Goal: Information Seeking & Learning: Learn about a topic

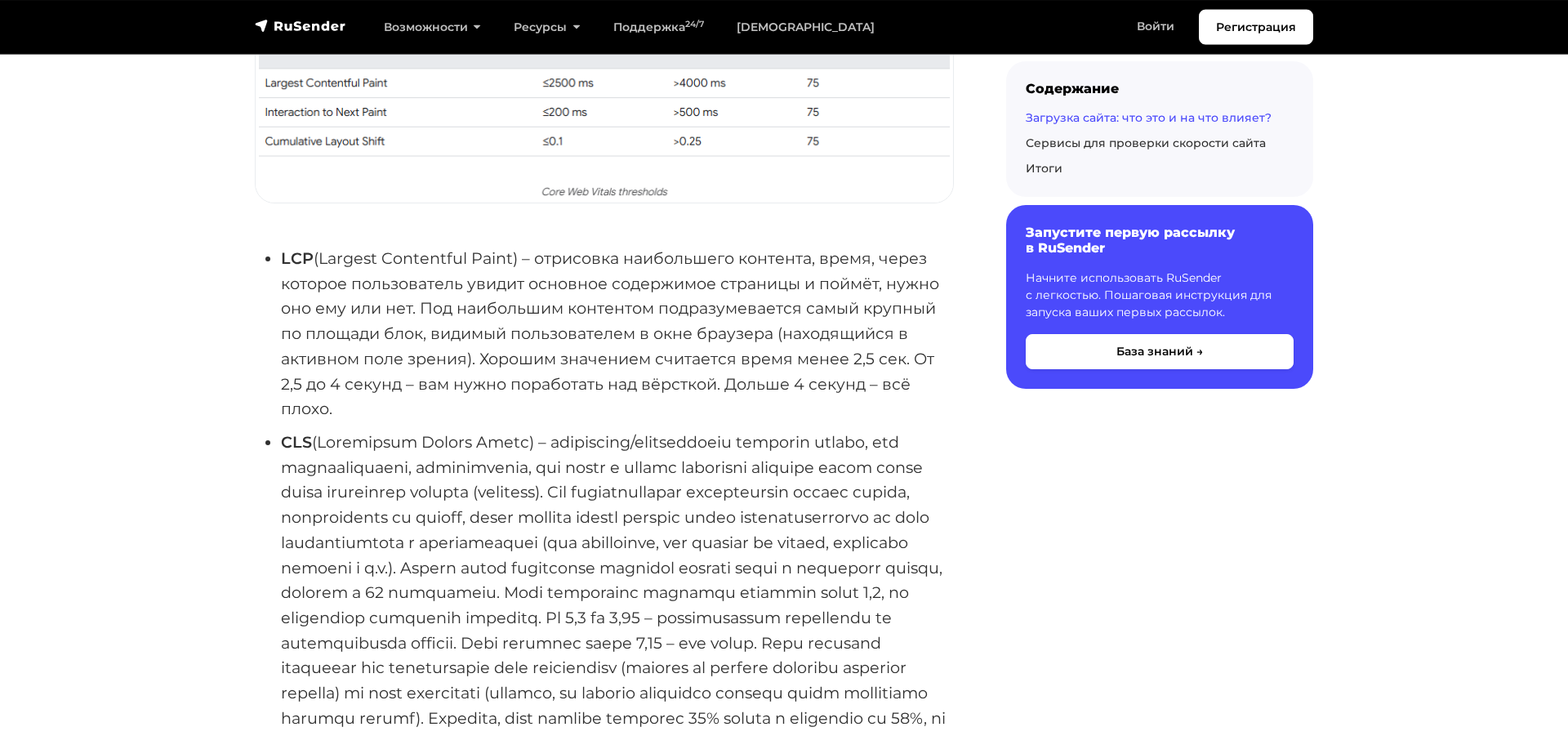
scroll to position [2001, 0]
click at [289, 267] on strong "LCP" at bounding box center [298, 257] width 33 height 20
click at [306, 267] on strong "LCP" at bounding box center [298, 257] width 33 height 20
drag, startPoint x: 315, startPoint y: 280, endPoint x: 284, endPoint y: 280, distance: 31.0
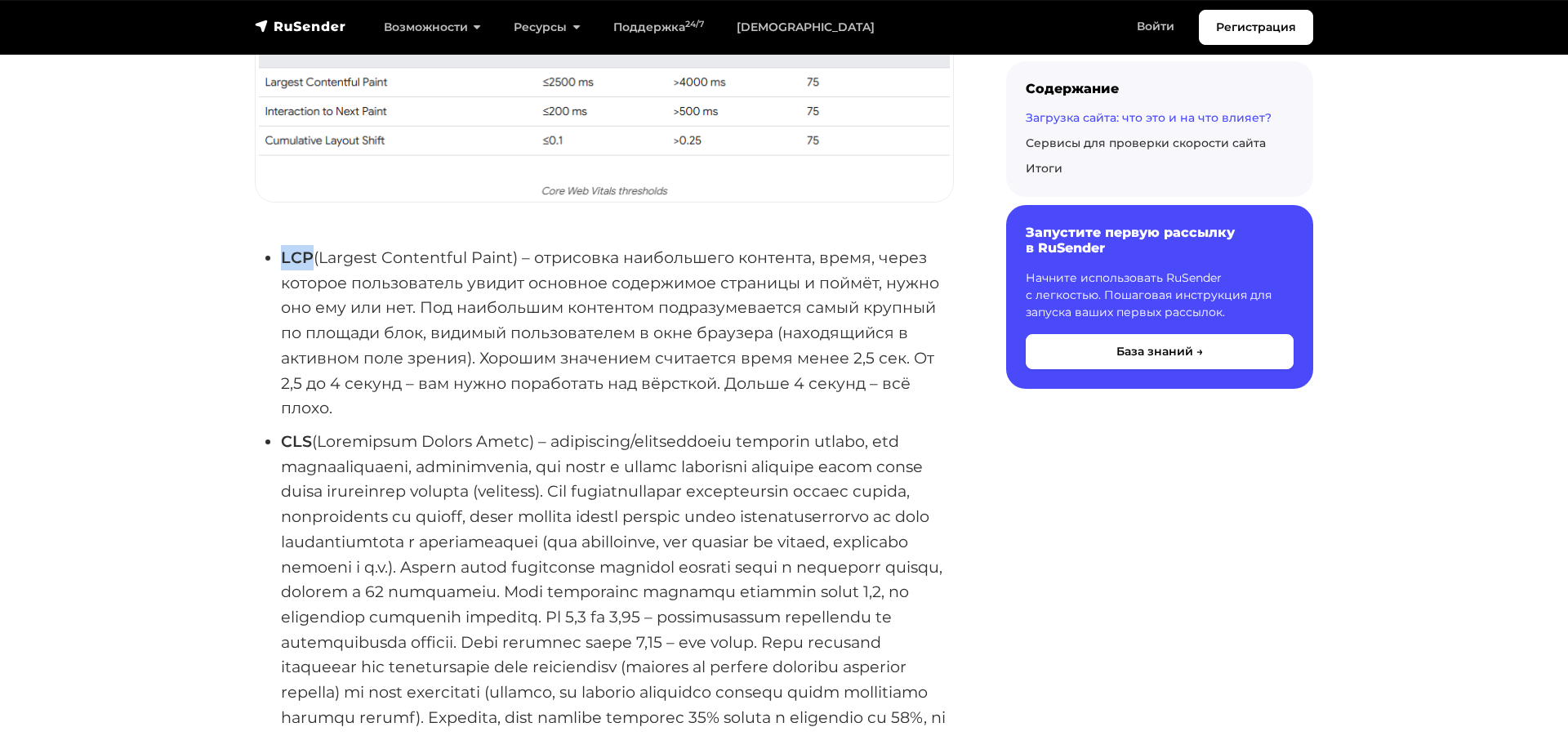
click at [284, 280] on li "LCP (Largest Contentful Paint) – отрисовка наибольшего контента, время, через к…" at bounding box center [618, 333] width 673 height 176
copy strong "LCP"
drag, startPoint x: 517, startPoint y: 281, endPoint x: 280, endPoint y: 277, distance: 237.0
click at [281, 277] on li "LCP (Largest Contentful Paint) – отрисовка наибольшего контента, время, через к…" at bounding box center [618, 333] width 673 height 176
copy li "LCP (Largest Contentful Paint)"
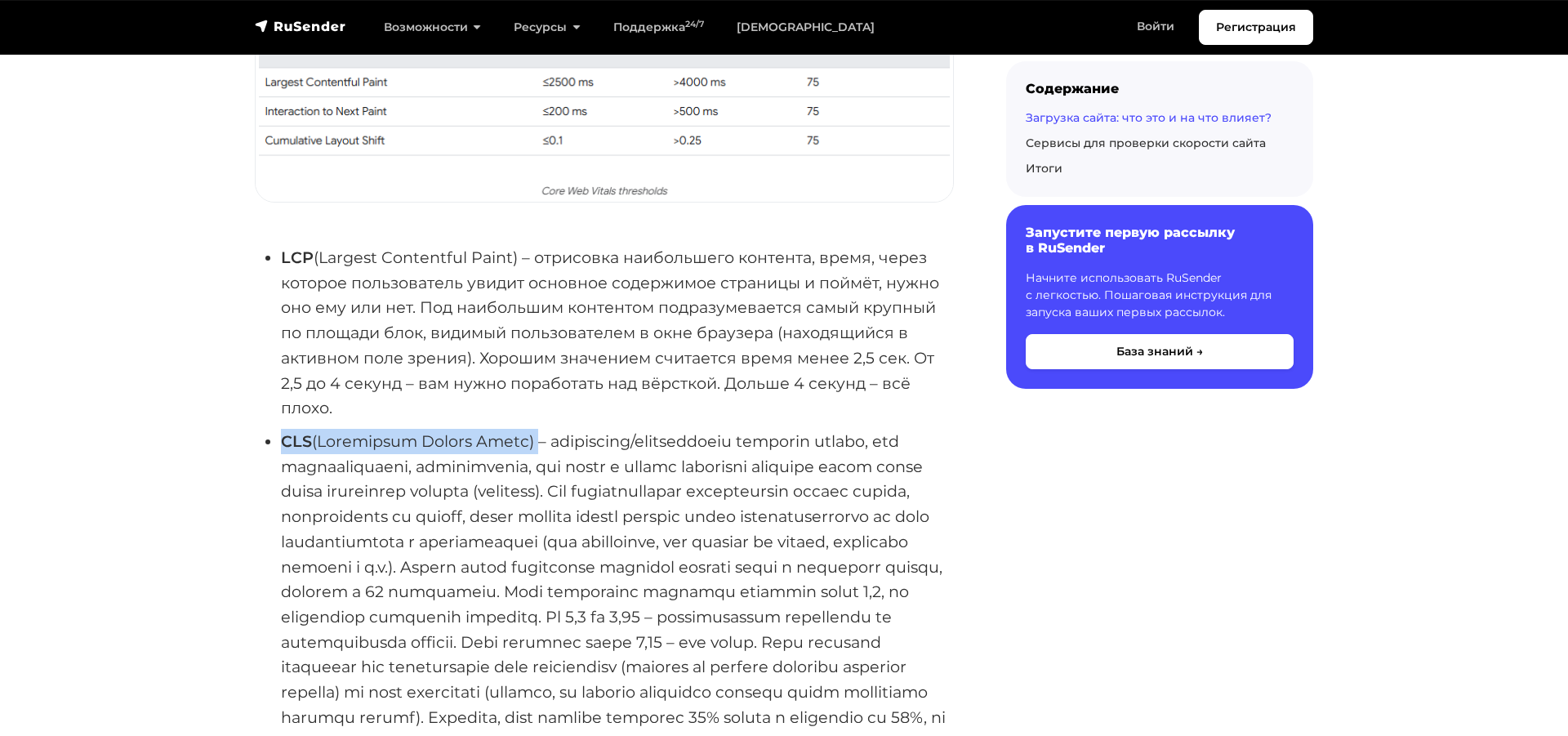
drag, startPoint x: 513, startPoint y: 463, endPoint x: 16, endPoint y: 472, distance: 497.1
click at [281, 472] on li "CLS" at bounding box center [618, 592] width 673 height 326
copy li "CLS (Cumulative Layout Shift)"
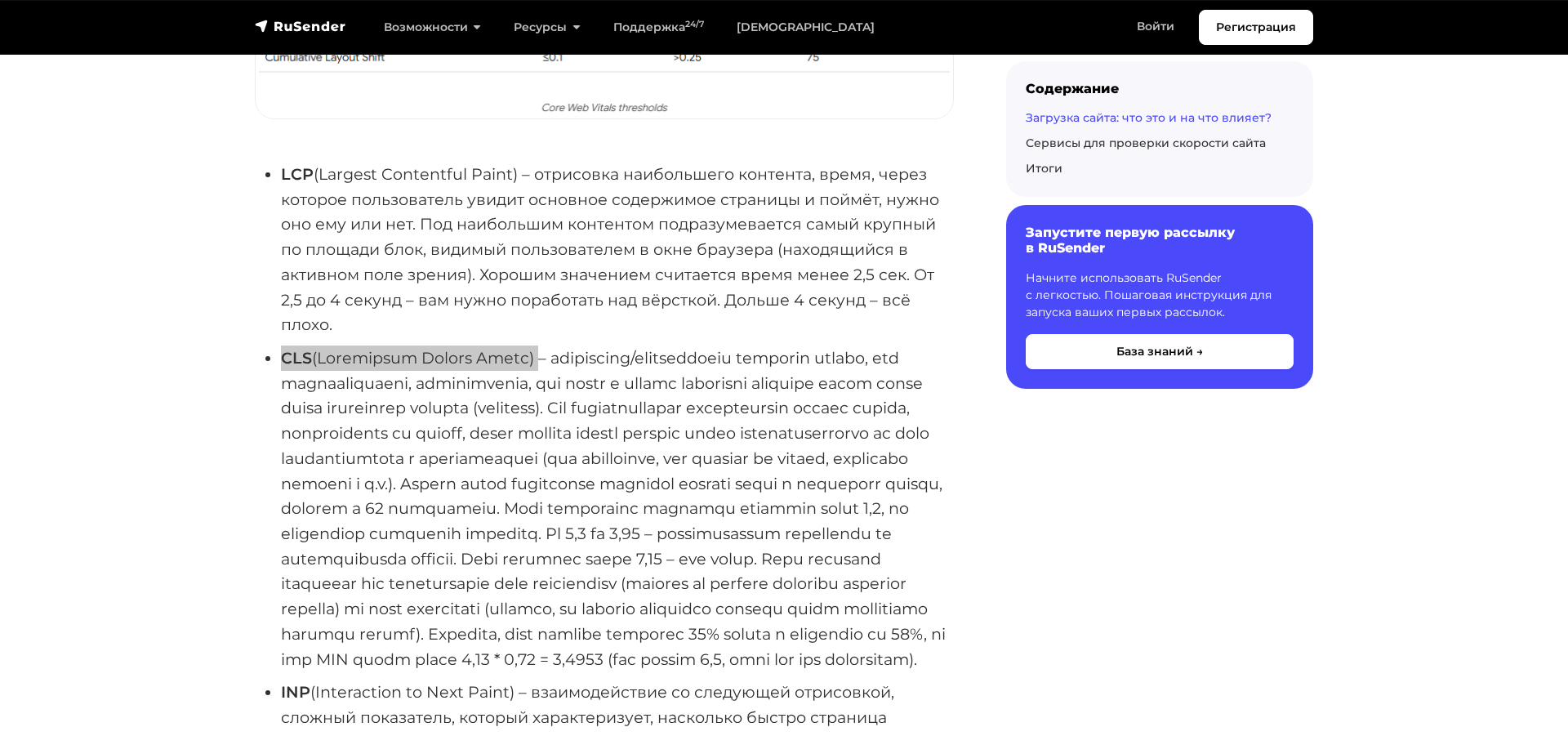
scroll to position [2334, 0]
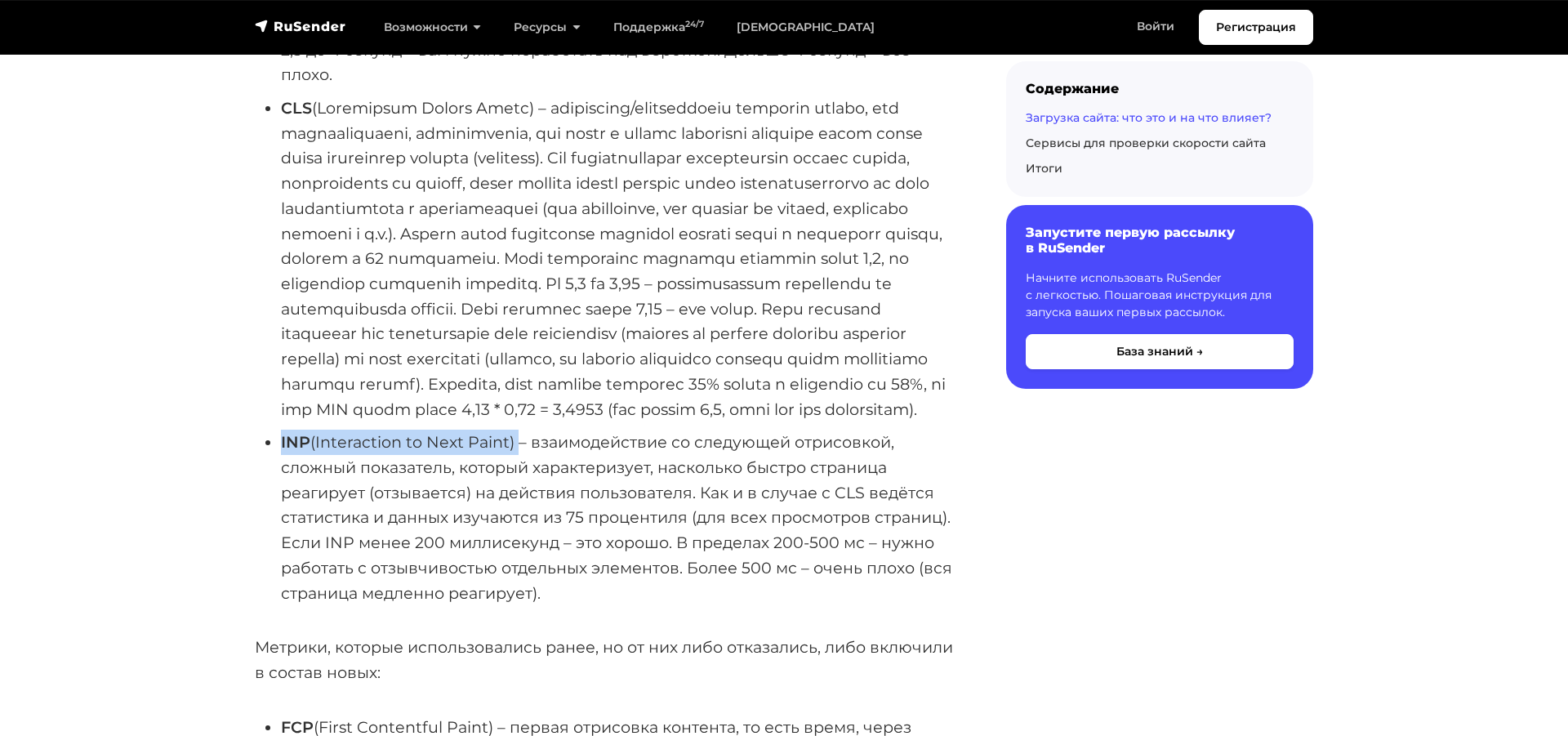
drag, startPoint x: 516, startPoint y: 513, endPoint x: 281, endPoint y: 520, distance: 235.1
click at [281, 520] on li "INP (Interaction to Next Paint) – взаимодействие со следующей отрисовкой, сложн…" at bounding box center [618, 518] width 673 height 176
copy li "INP (Interaction to Next Paint)"
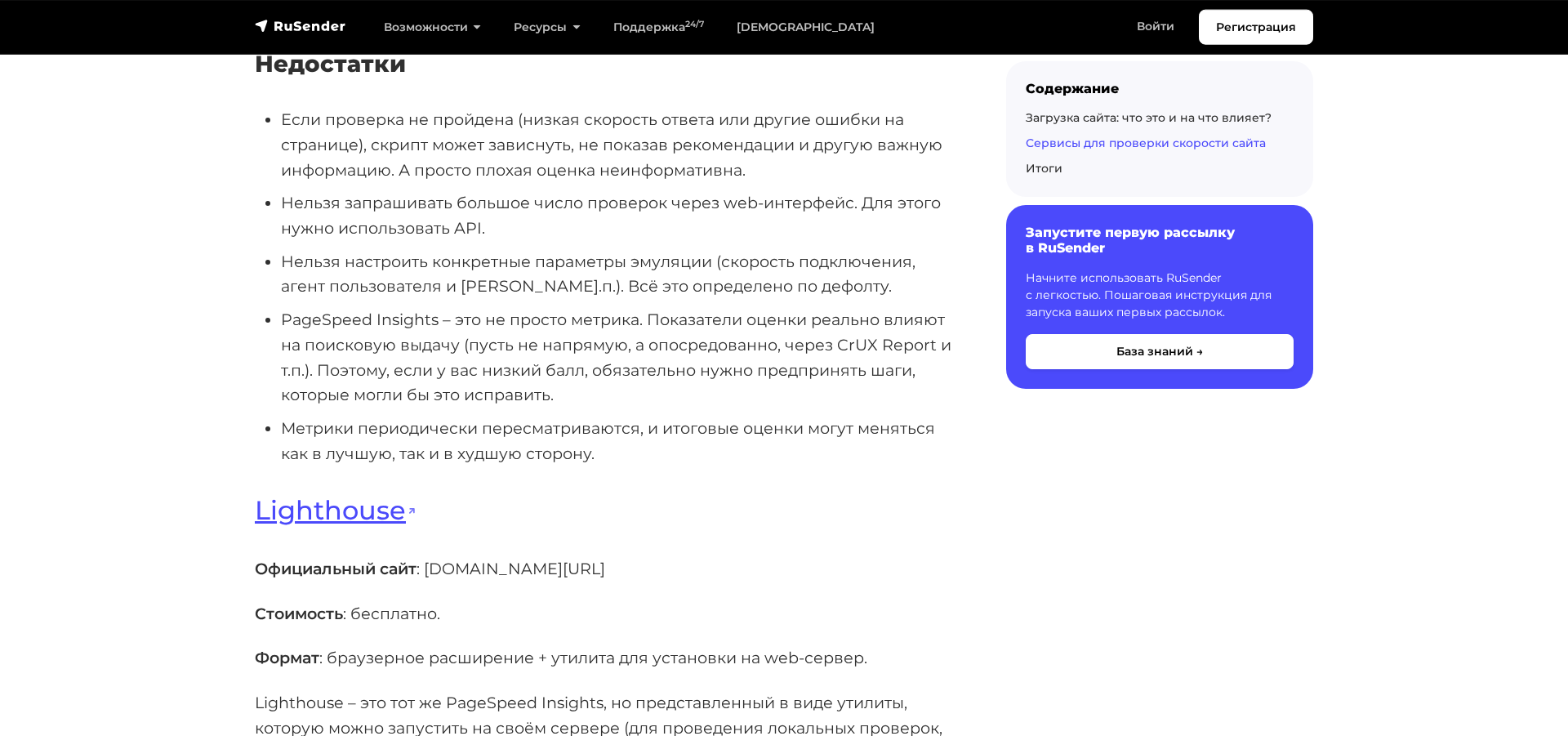
scroll to position [5752, 0]
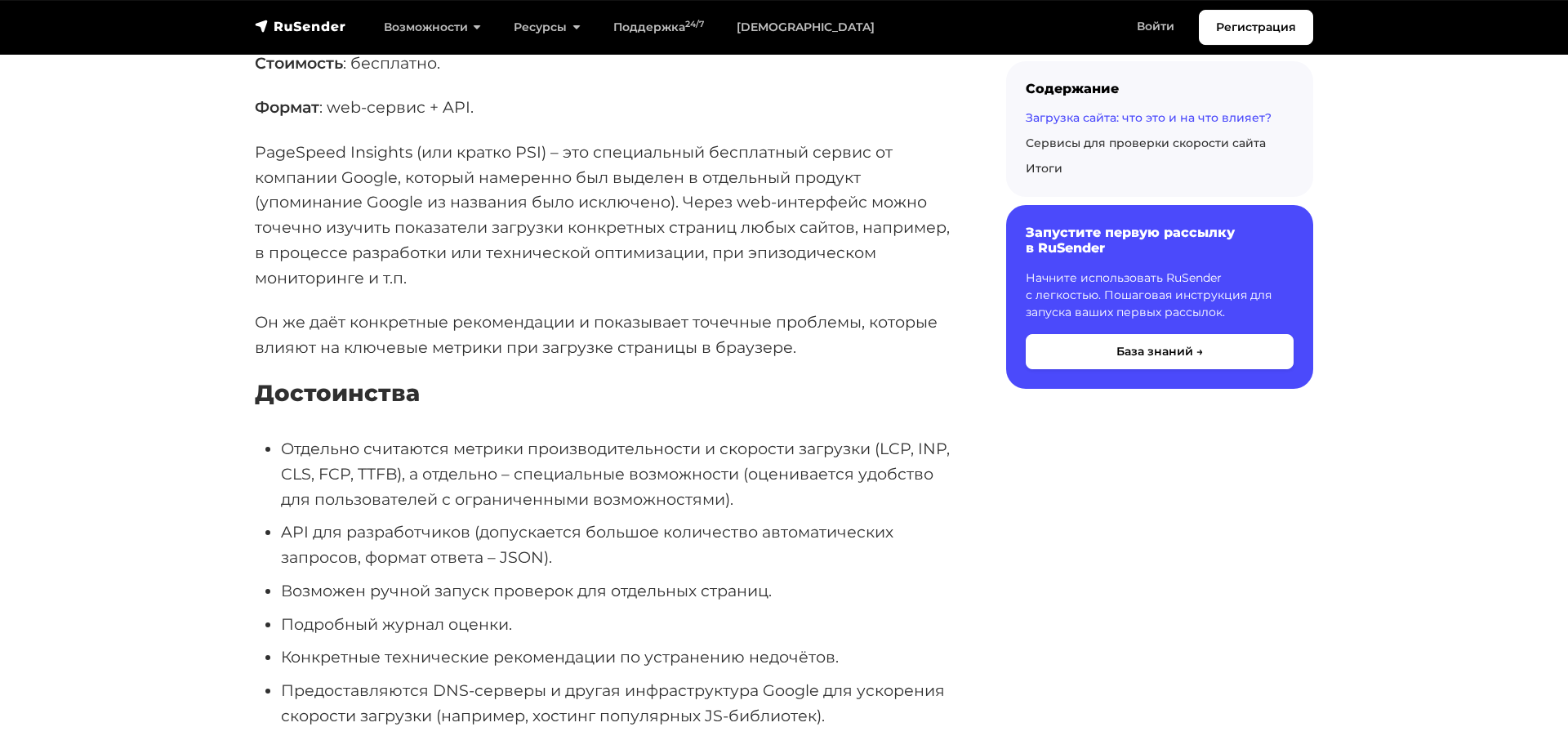
scroll to position [4584, 0]
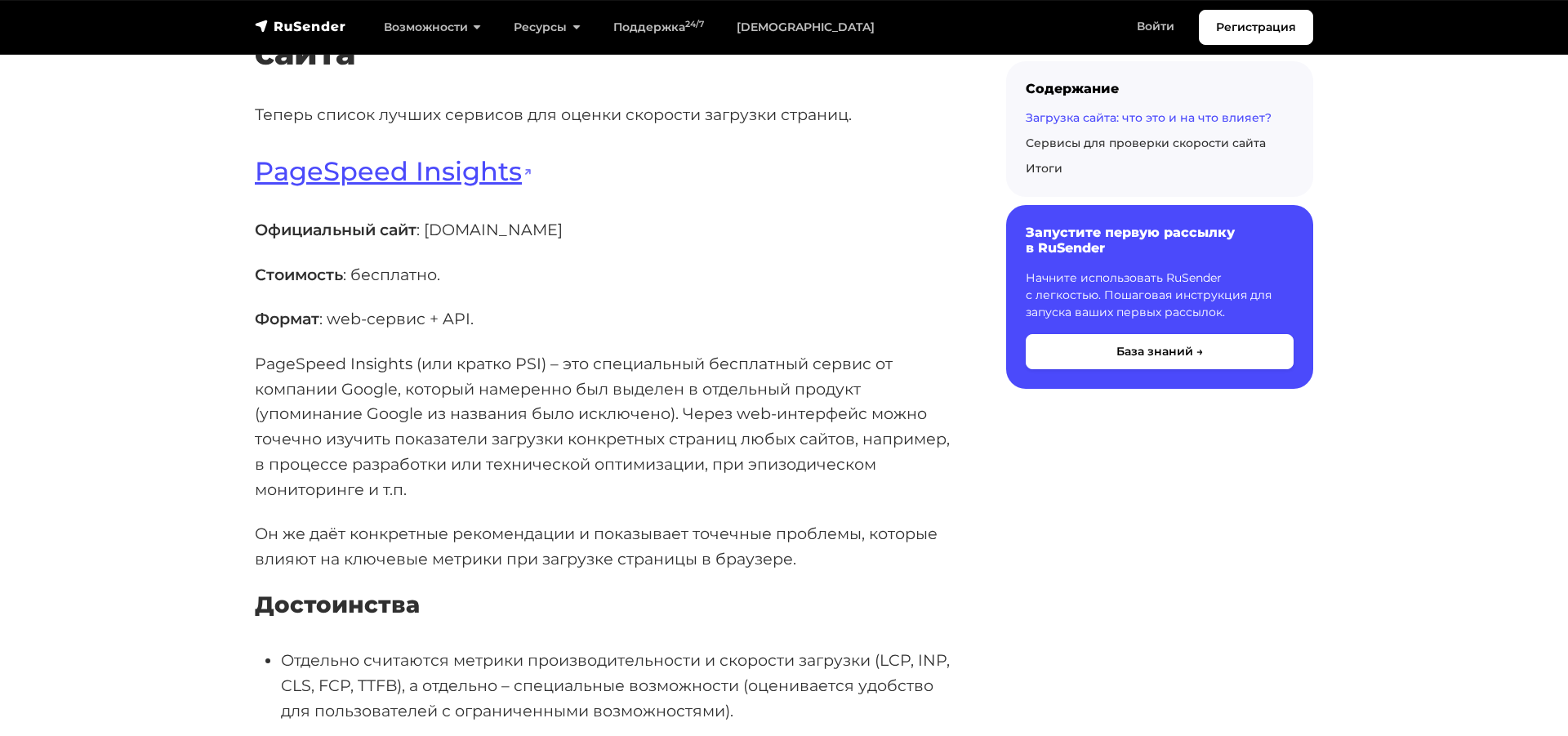
click at [434, 242] on p "Официальный сайт : [DOMAIN_NAME]" at bounding box center [605, 230] width 699 height 25
drag, startPoint x: 525, startPoint y: 307, endPoint x: 11, endPoint y: 418, distance: 525.8
click at [430, 242] on p "Официальный сайт : [DOMAIN_NAME]" at bounding box center [605, 230] width 699 height 25
copy p "[DOMAIN_NAME]"
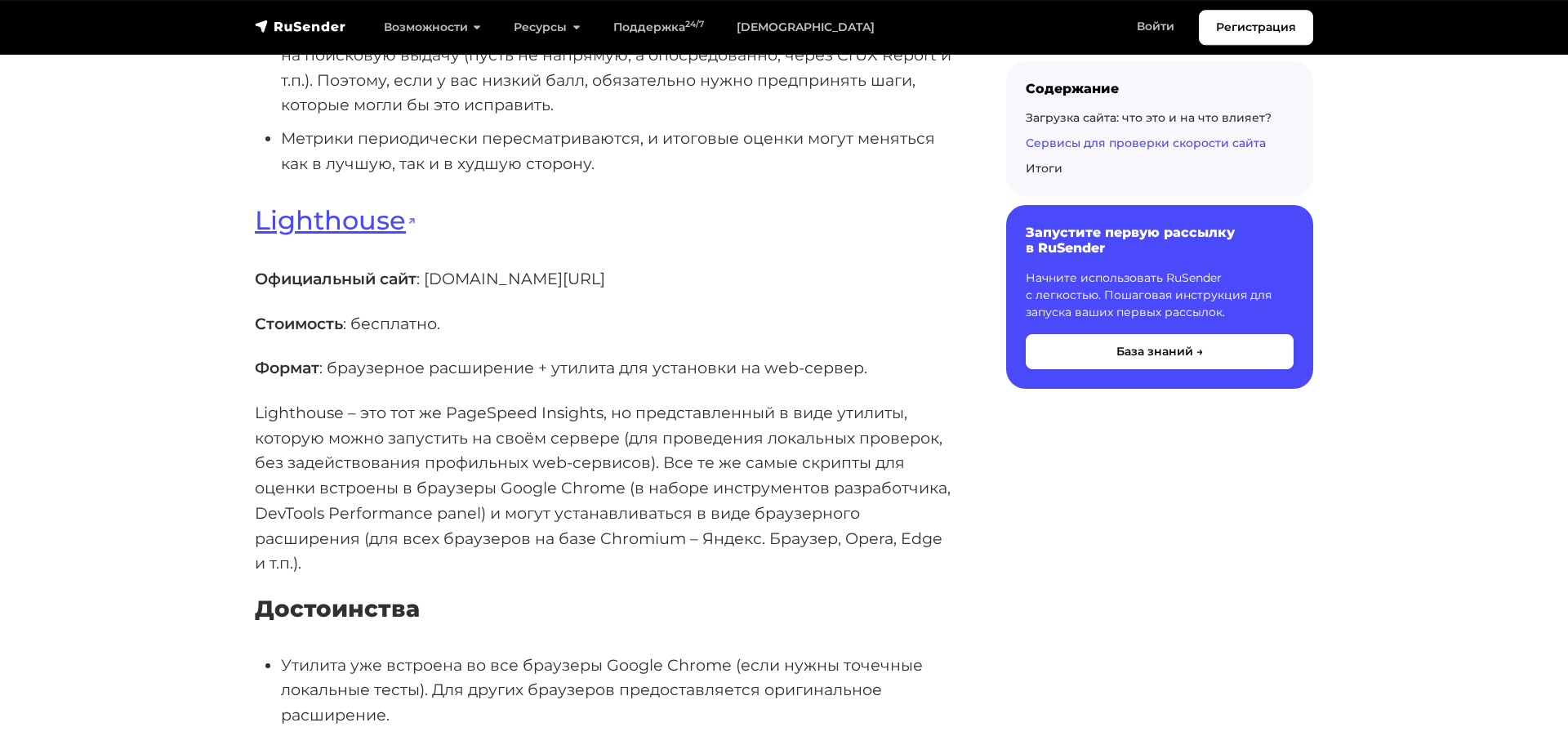
scroll to position [6085, 0]
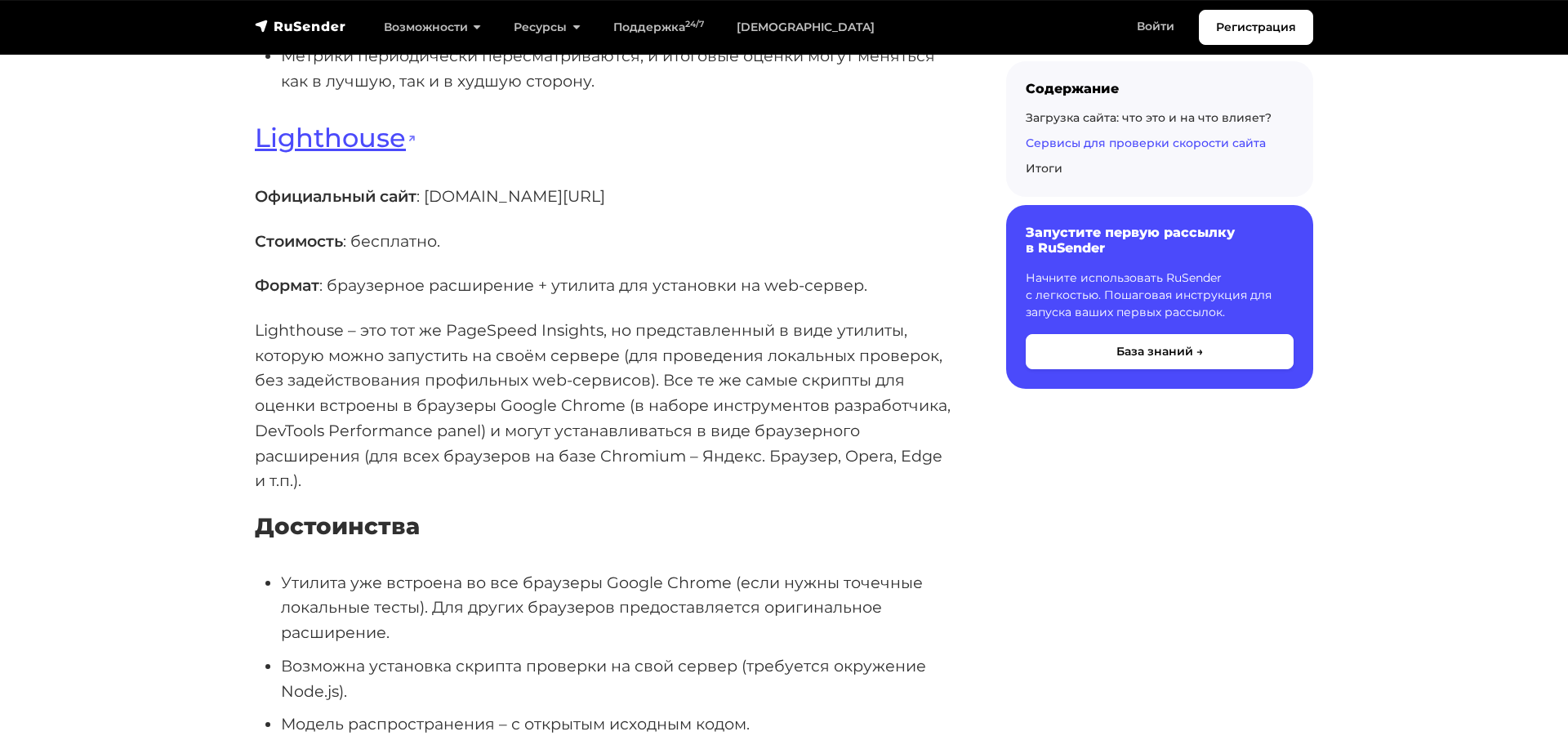
drag, startPoint x: 743, startPoint y: 270, endPoint x: 432, endPoint y: 264, distance: 311.1
click at [432, 209] on p "Официальный сайт : [DOMAIN_NAME][URL]" at bounding box center [605, 196] width 699 height 25
copy p "[DOMAIN_NAME][URL]"
drag, startPoint x: 263, startPoint y: 212, endPoint x: 404, endPoint y: 219, distance: 141.2
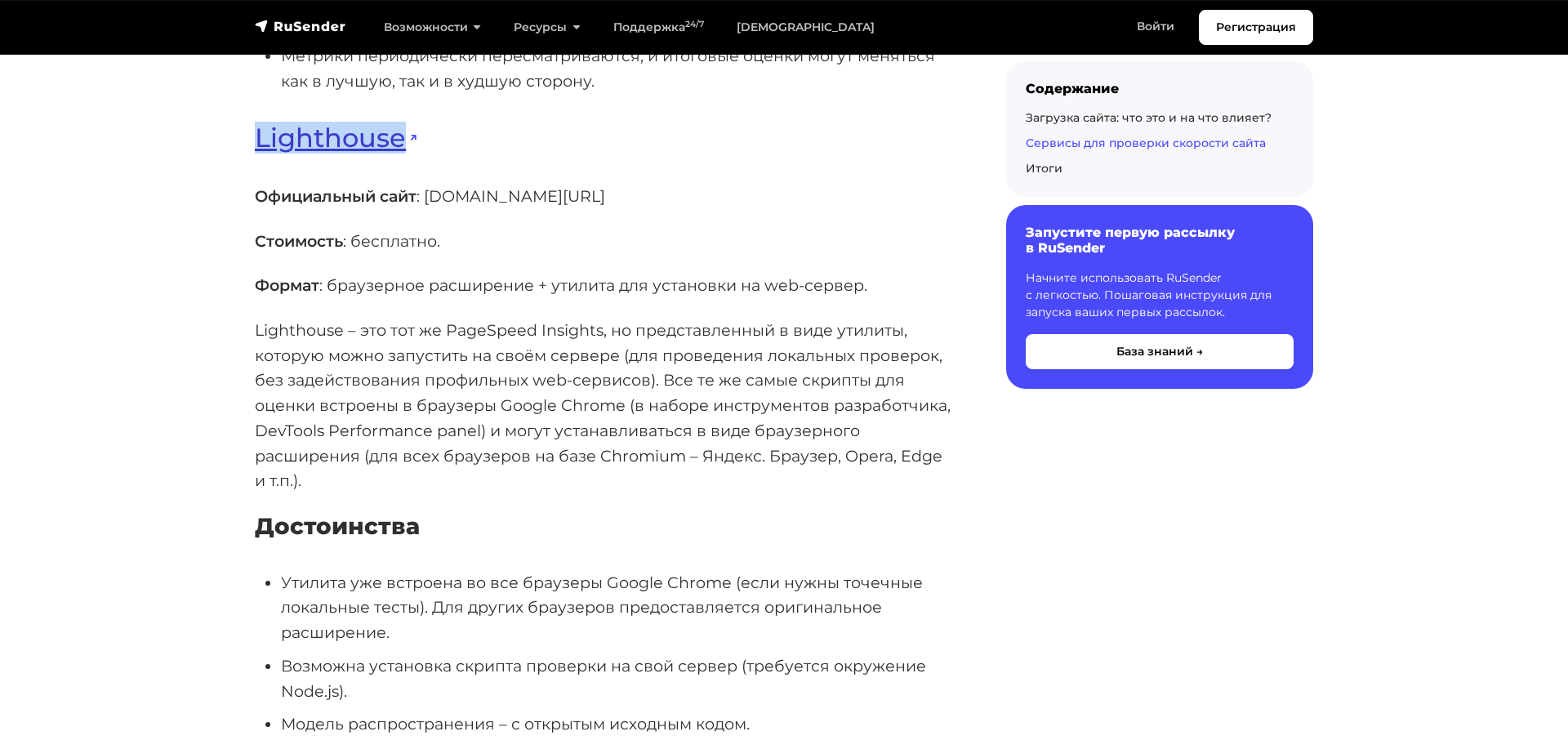
copy link "Lighthouse"
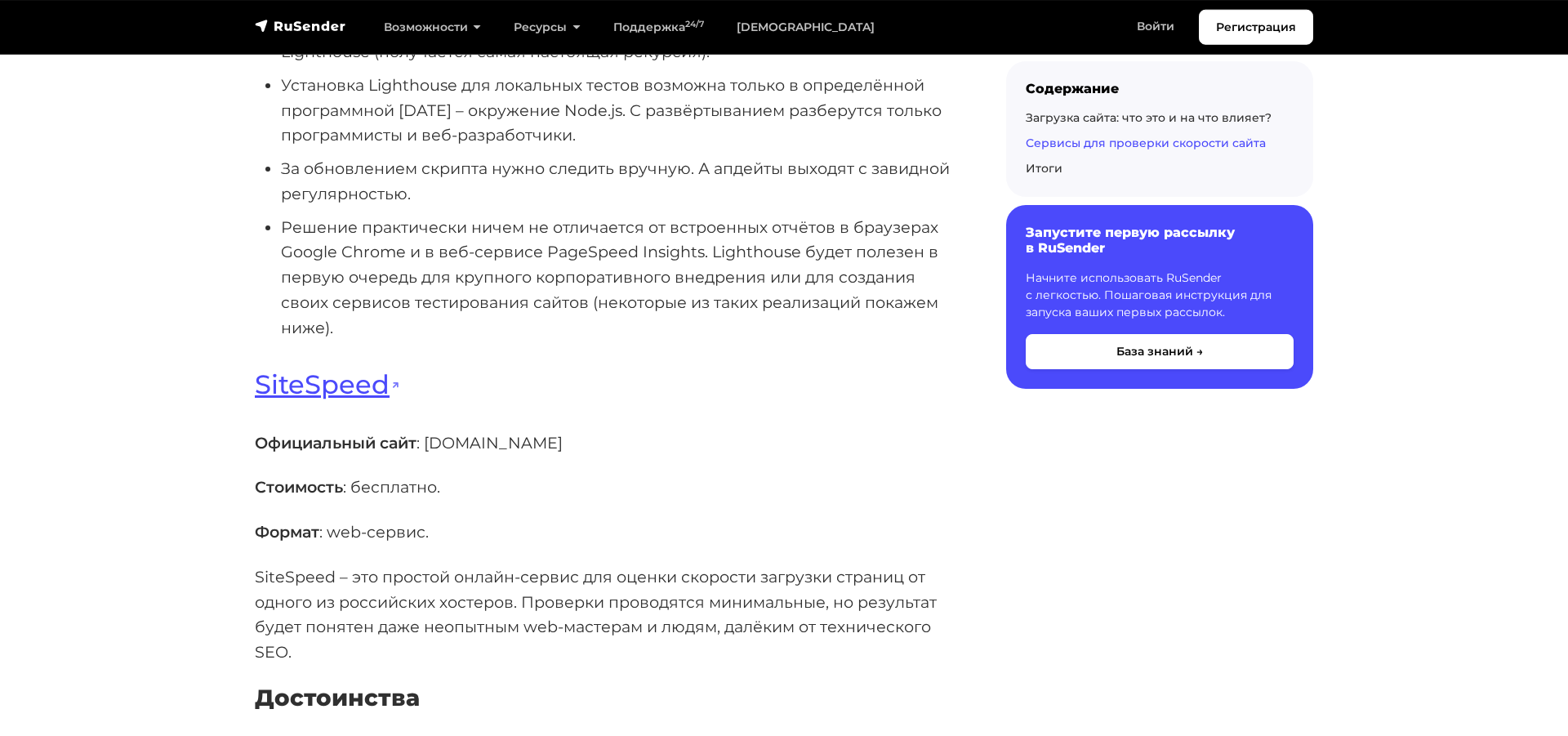
scroll to position [7419, 0]
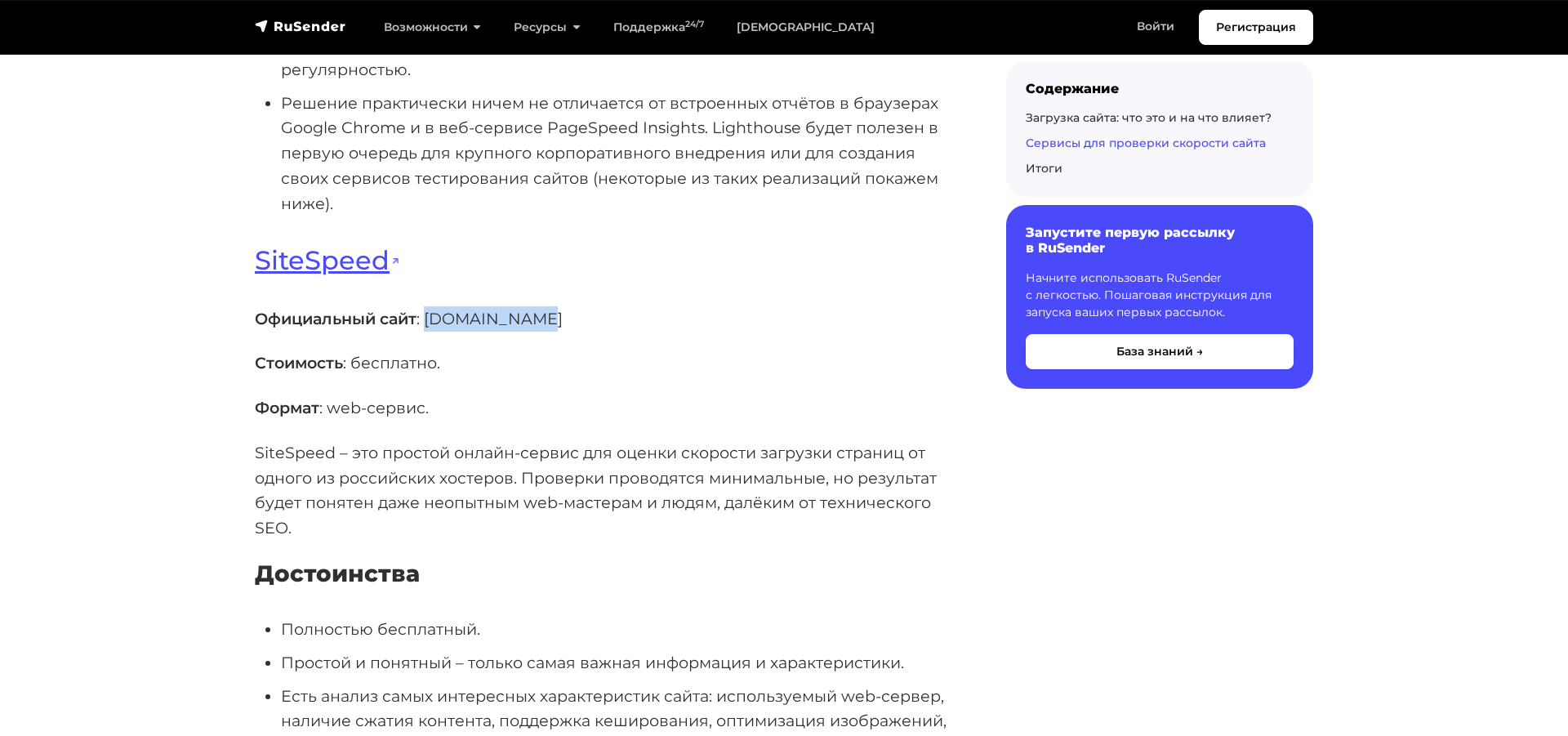
drag, startPoint x: 532, startPoint y: 393, endPoint x: 428, endPoint y: 394, distance: 104.0
click at [429, 332] on p "Официальный сайт : [DOMAIN_NAME]" at bounding box center [605, 318] width 699 height 25
copy p "[DOMAIN_NAME]"
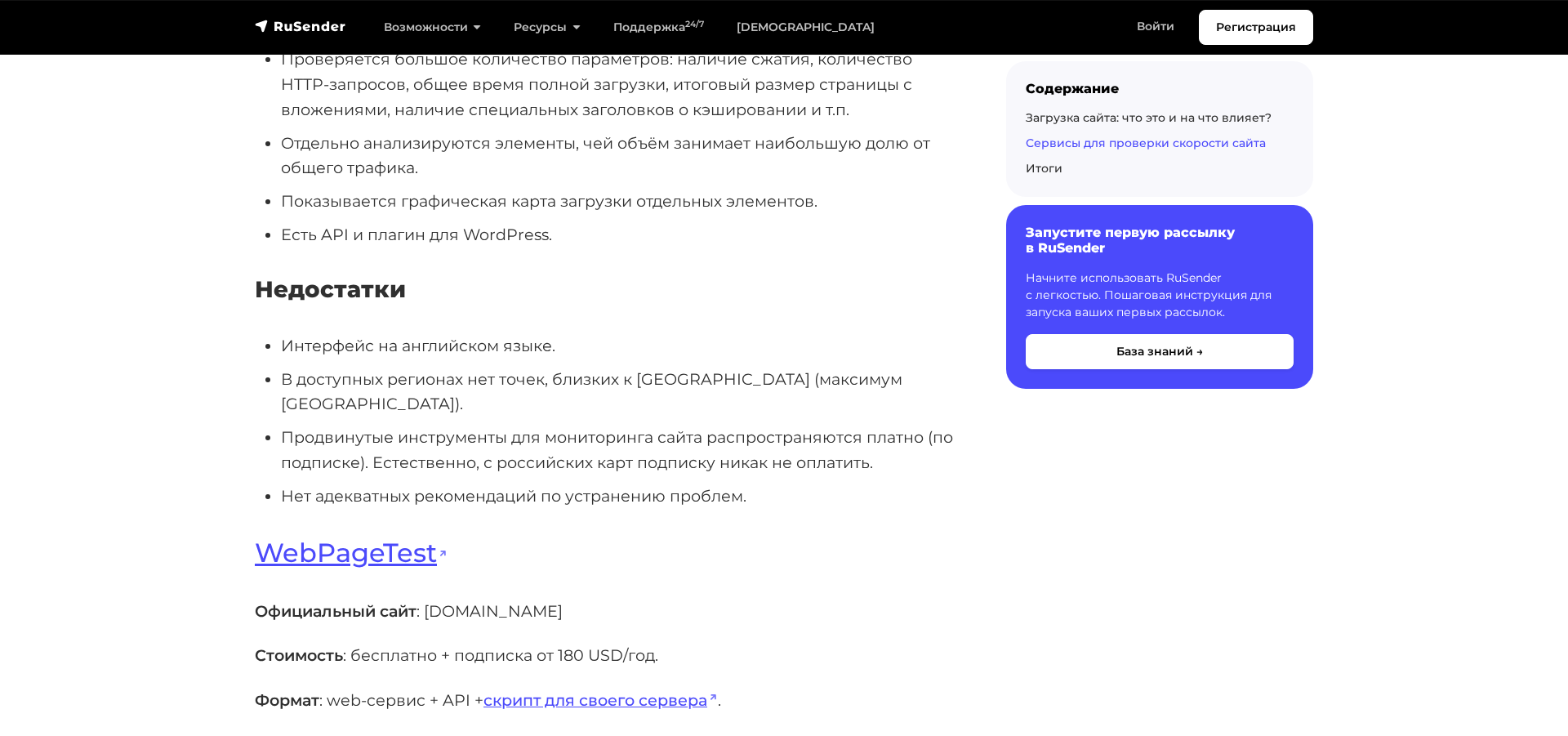
scroll to position [9669, 0]
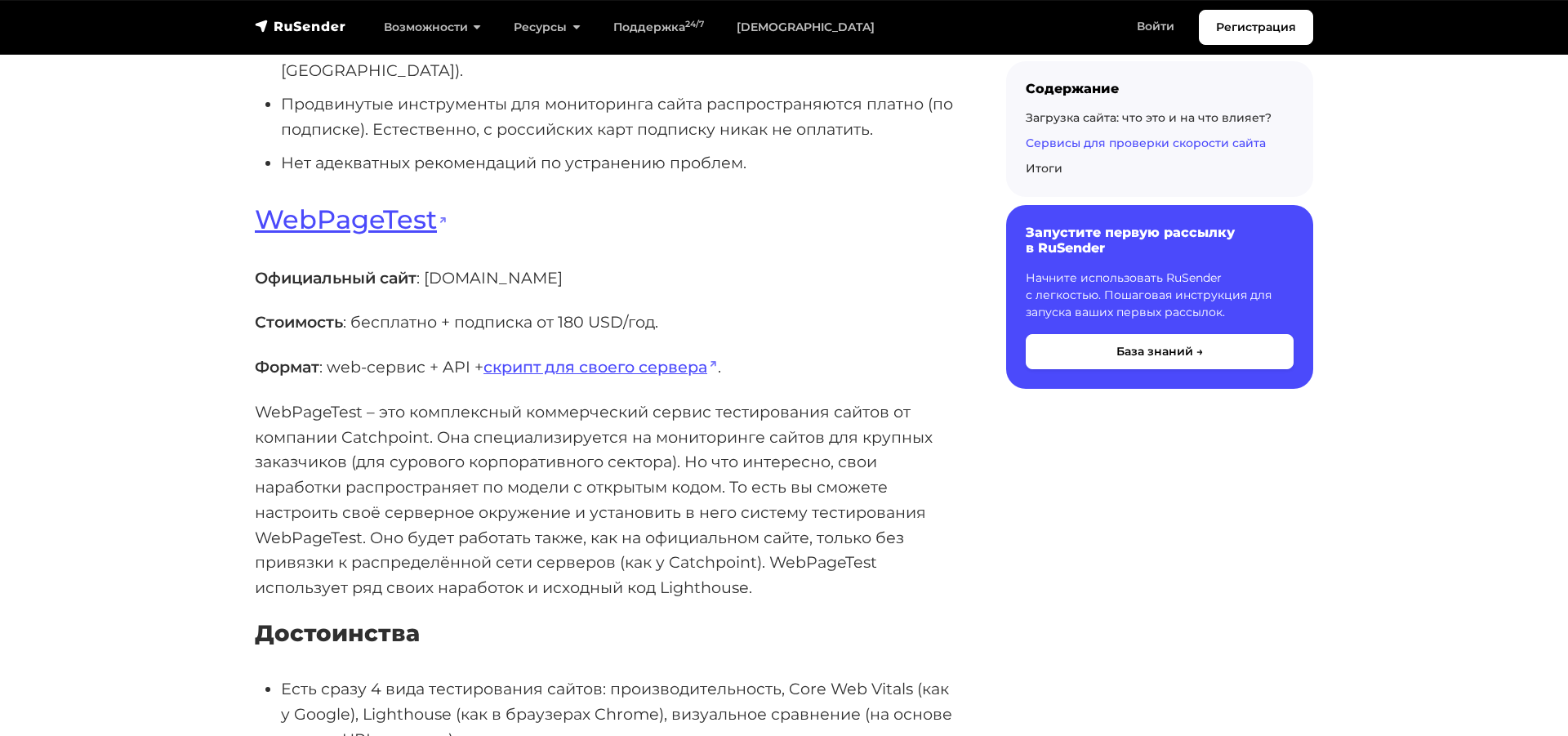
drag, startPoint x: 574, startPoint y: 360, endPoint x: 429, endPoint y: 362, distance: 145.0
click at [429, 291] on p "Официальный сайт : [DOMAIN_NAME]" at bounding box center [605, 278] width 699 height 25
copy p "[DOMAIN_NAME]"
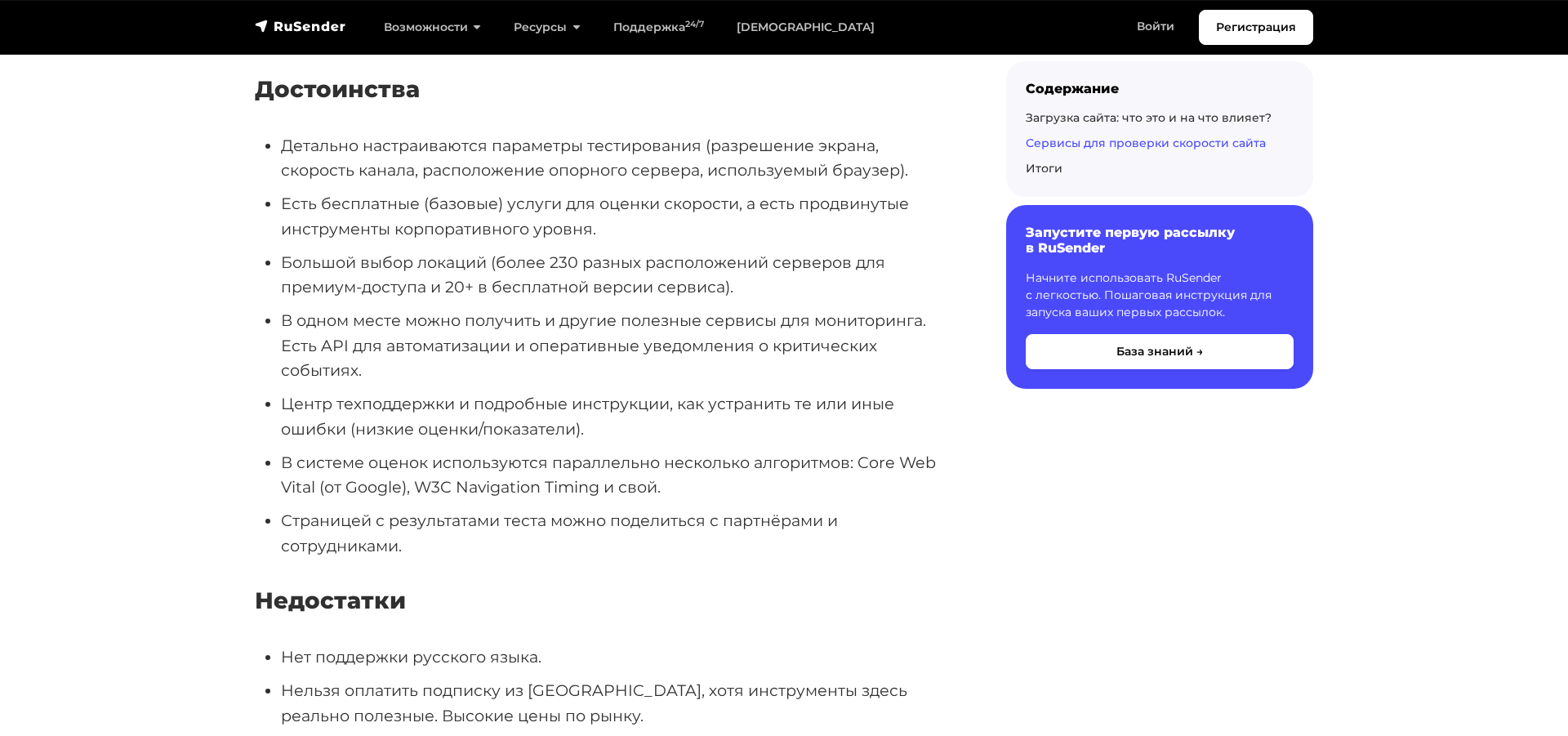
scroll to position [13004, 0]
